Goal: Task Accomplishment & Management: Manage account settings

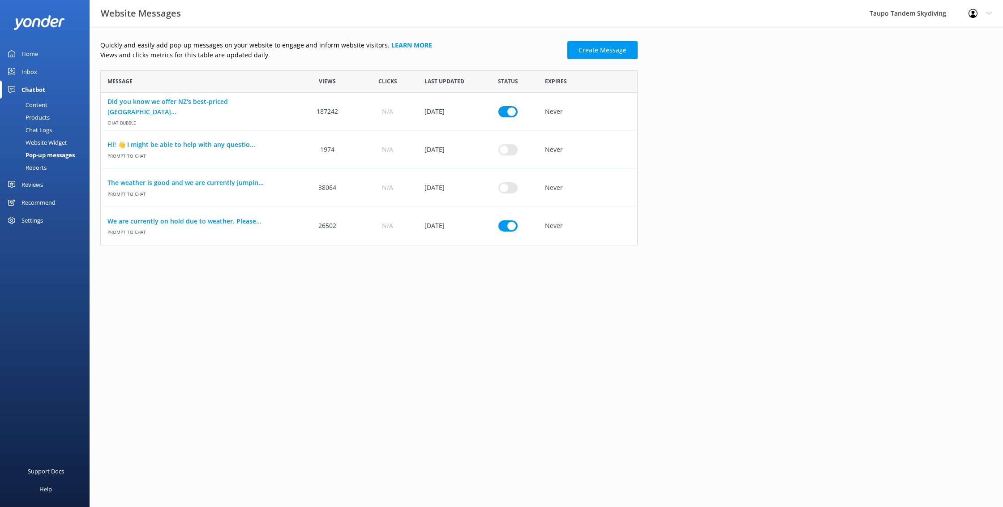
click at [244, 226] on span "Prompt to Chat" at bounding box center [198, 230] width 183 height 9
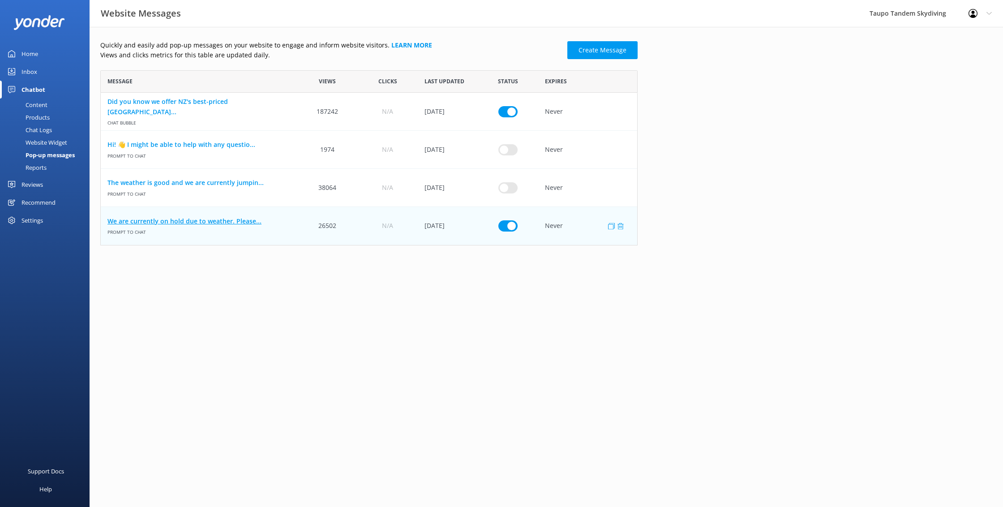
click at [248, 222] on link "We are currently on hold due to weather. Please..." at bounding box center [198, 221] width 183 height 10
